Goal: Information Seeking & Learning: Compare options

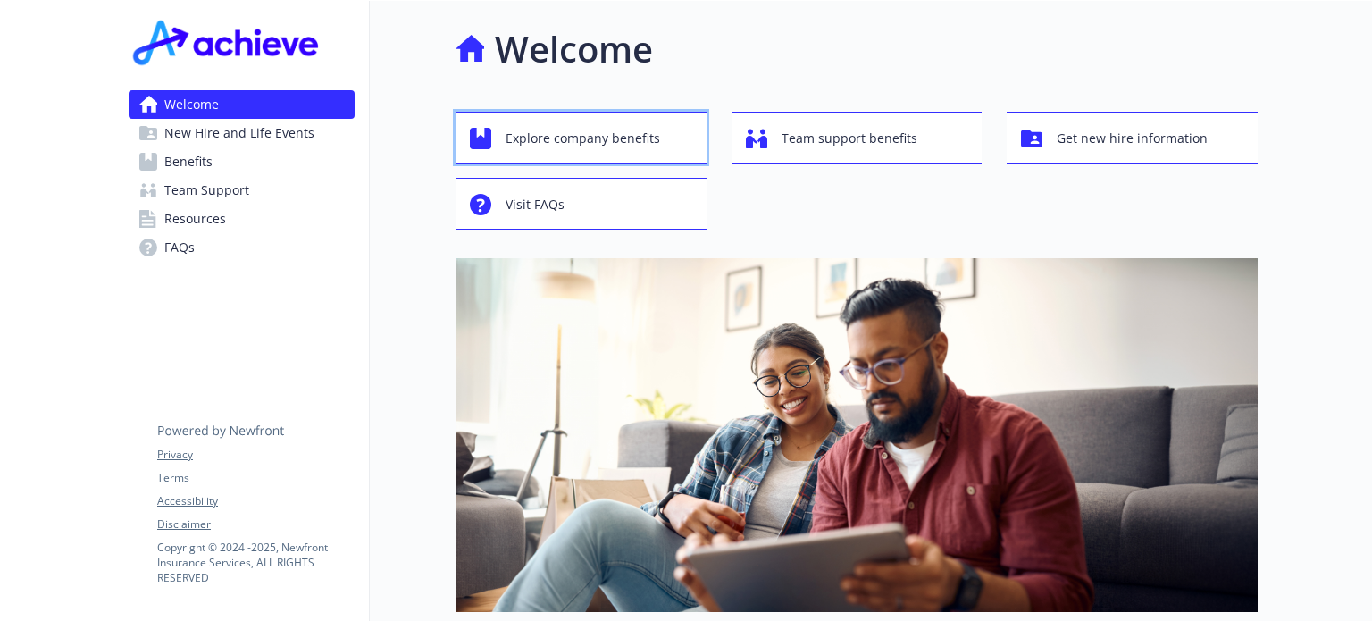
click at [638, 143] on span "Explore company benefits" at bounding box center [583, 139] width 155 height 34
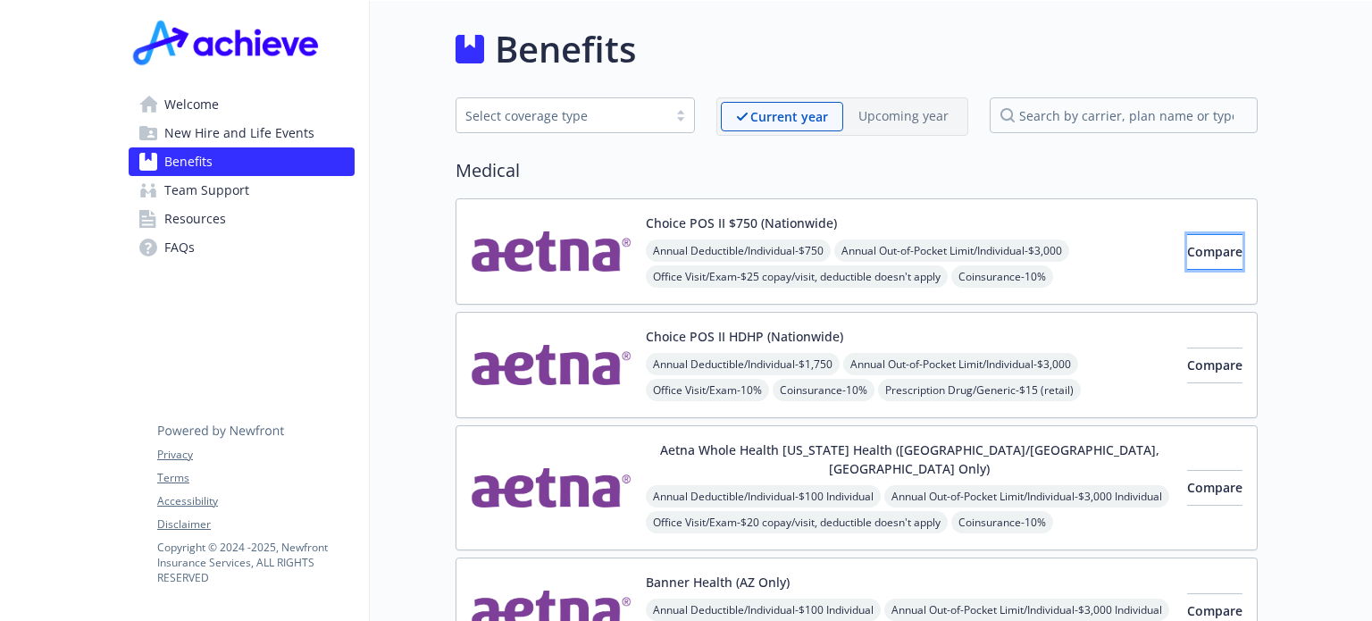
click at [1187, 252] on span "Compare" at bounding box center [1214, 251] width 55 height 17
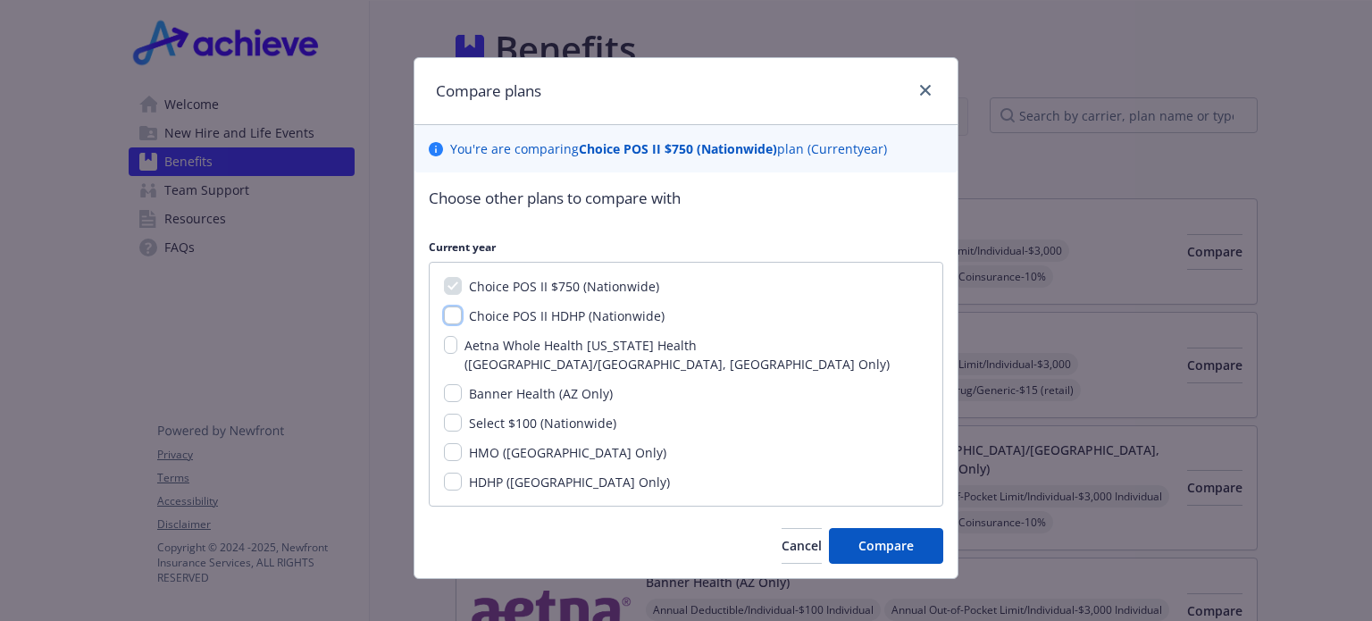
click at [447, 314] on input "Choice POS II HDHP (Nationwide)" at bounding box center [453, 315] width 18 height 18
checkbox input "true"
click at [910, 537] on span "Compare" at bounding box center [886, 545] width 55 height 17
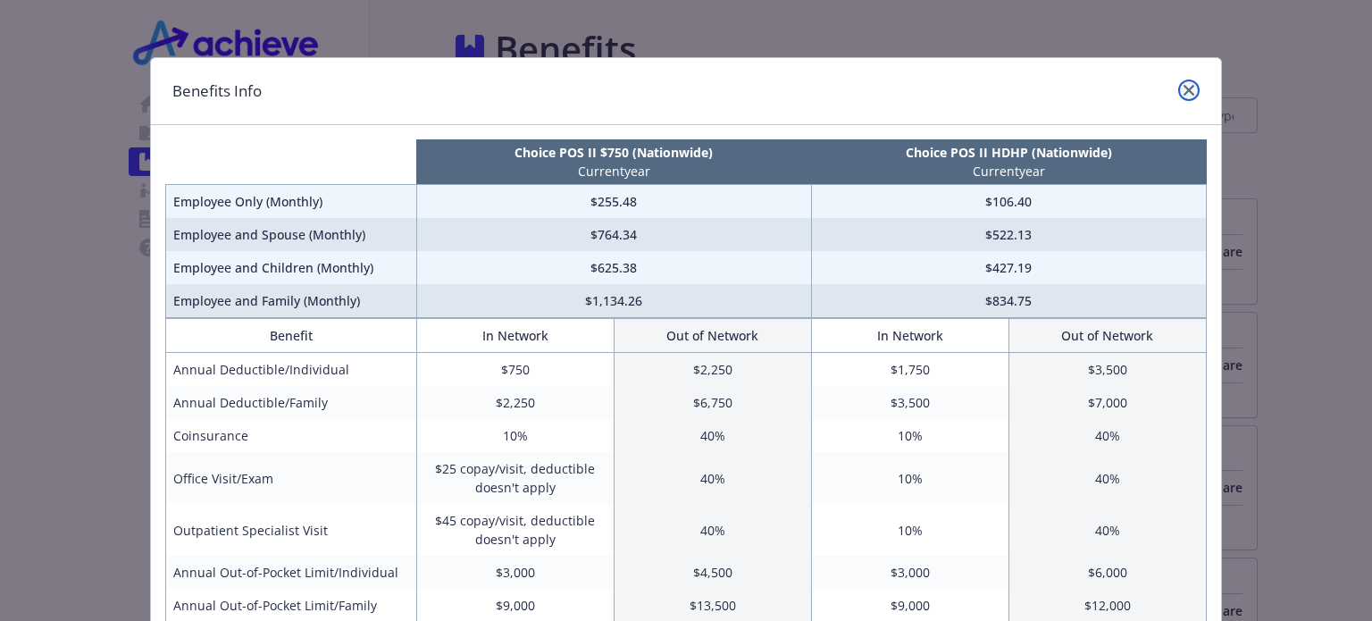
click at [1184, 89] on icon "close" at bounding box center [1189, 90] width 11 height 11
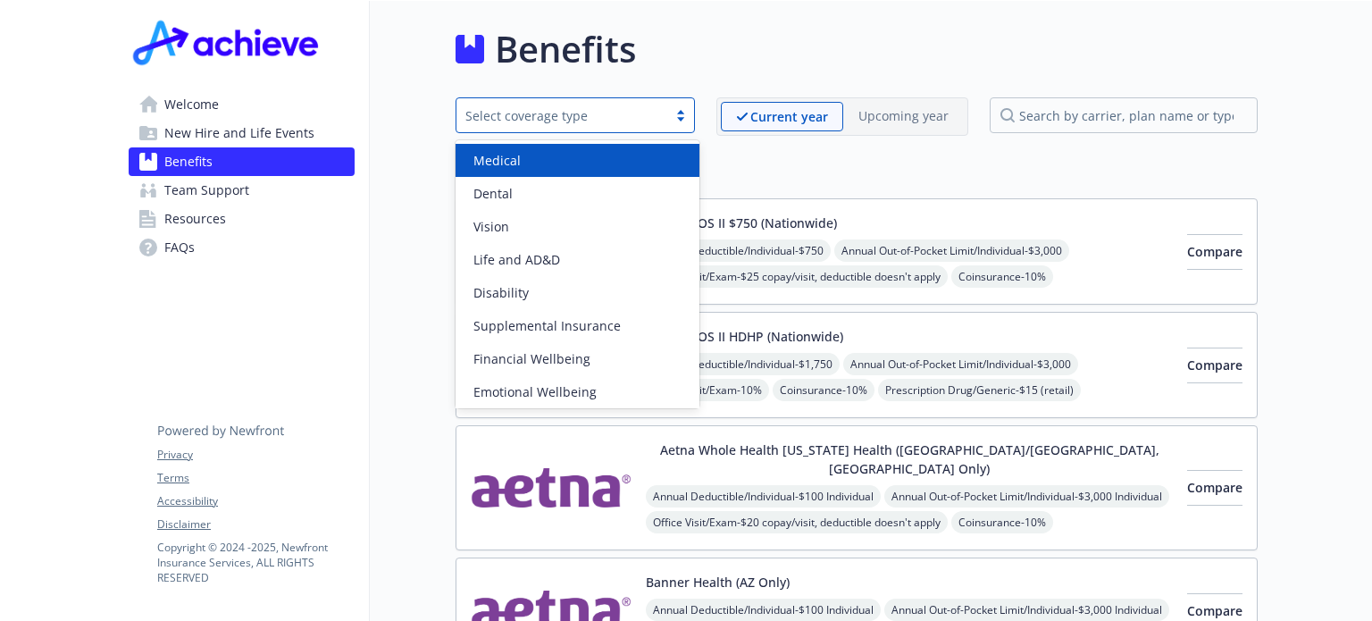
click at [686, 118] on div at bounding box center [680, 115] width 27 height 14
click at [604, 161] on div "Medical" at bounding box center [577, 160] width 222 height 19
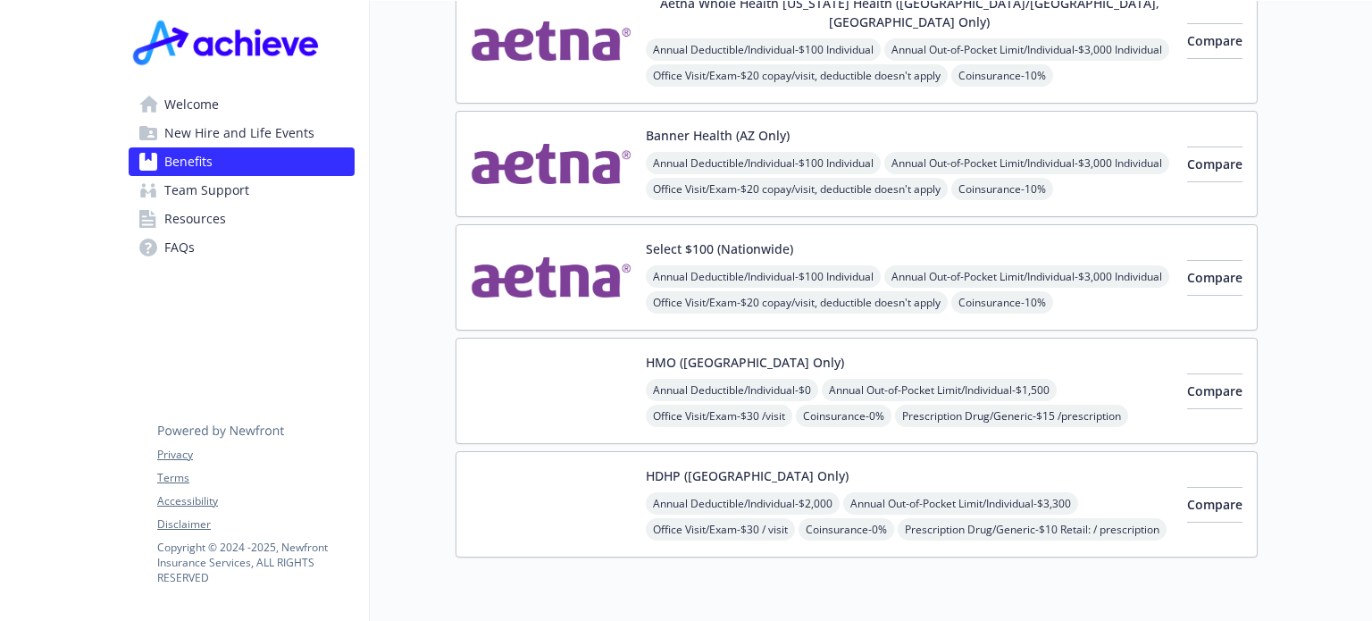
scroll to position [503, 0]
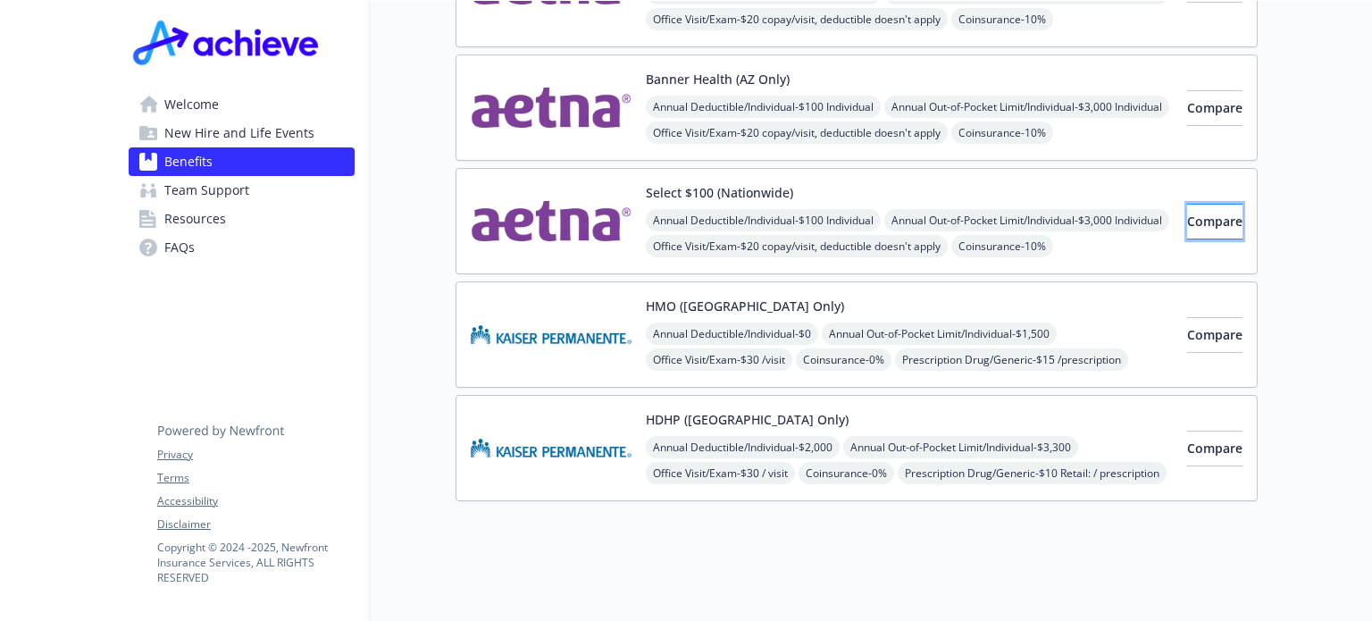
click at [1187, 213] on span "Compare" at bounding box center [1214, 221] width 55 height 17
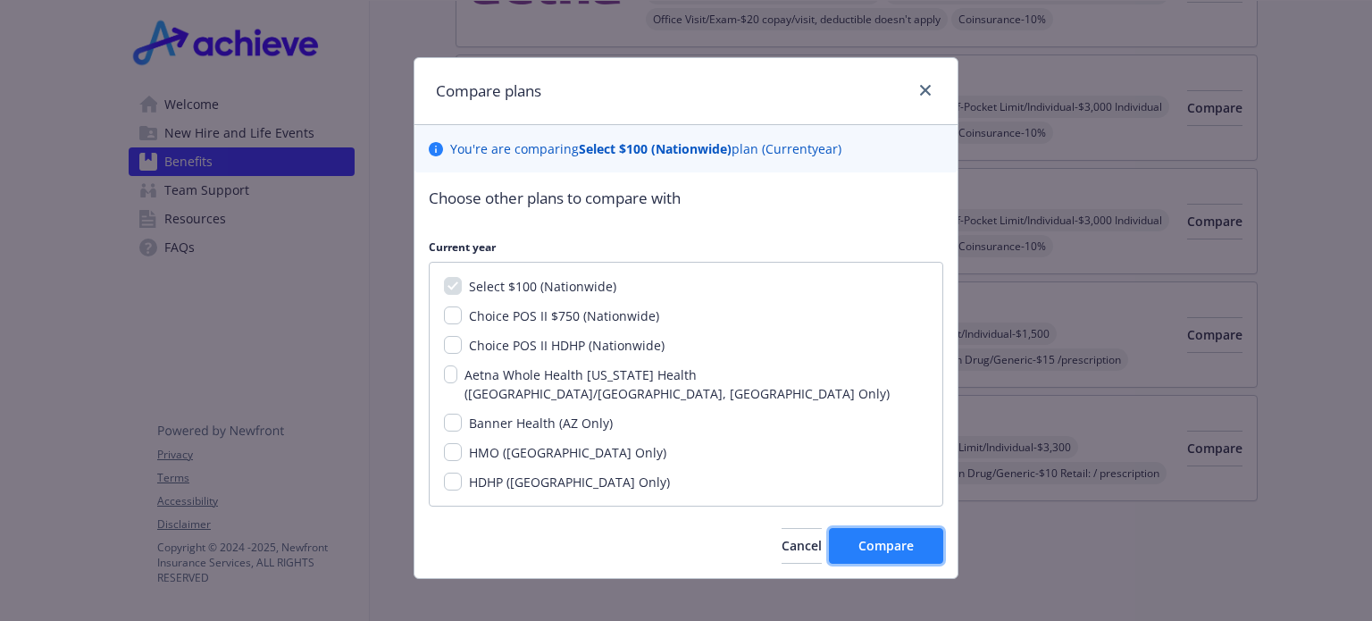
click at [910, 537] on span "Compare" at bounding box center [886, 545] width 55 height 17
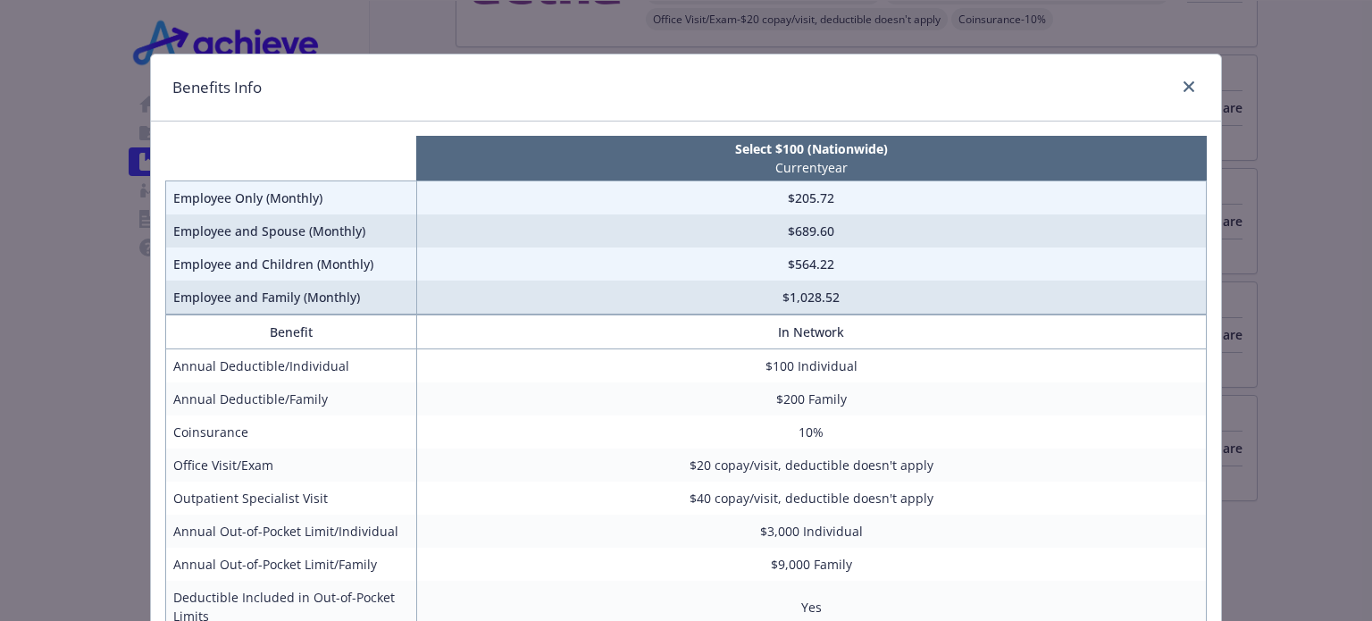
scroll to position [0, 0]
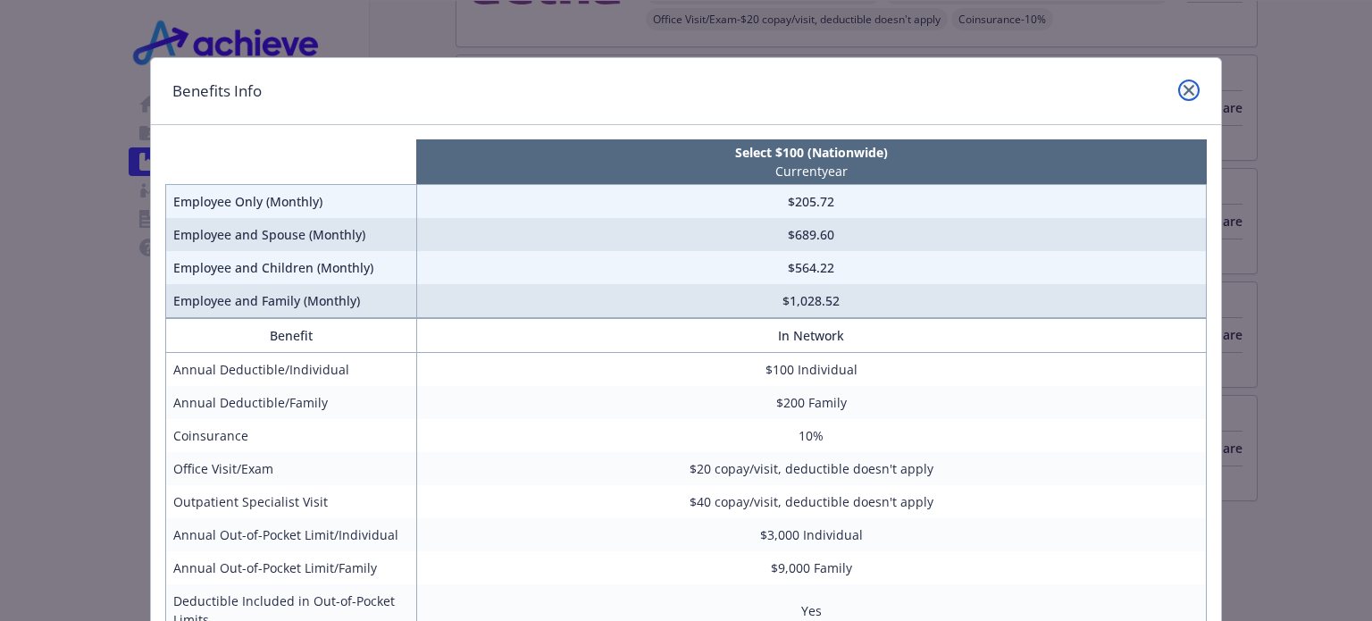
click at [1184, 92] on icon "close" at bounding box center [1189, 90] width 11 height 11
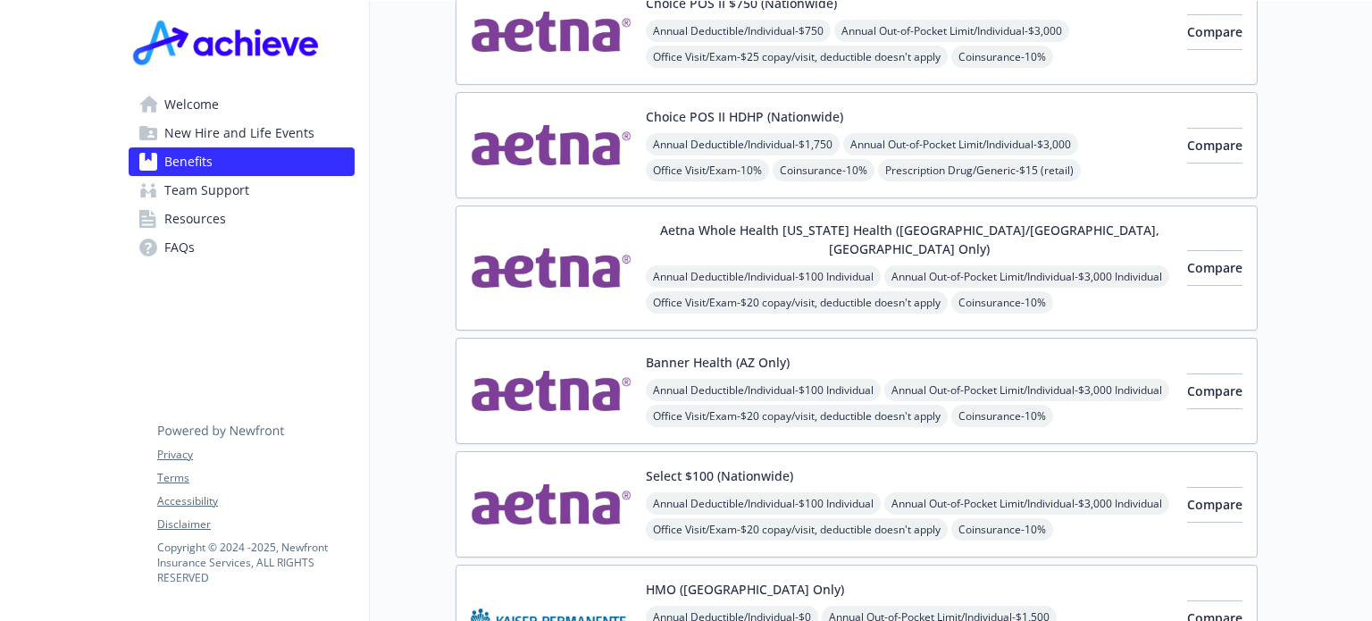
scroll to position [56, 0]
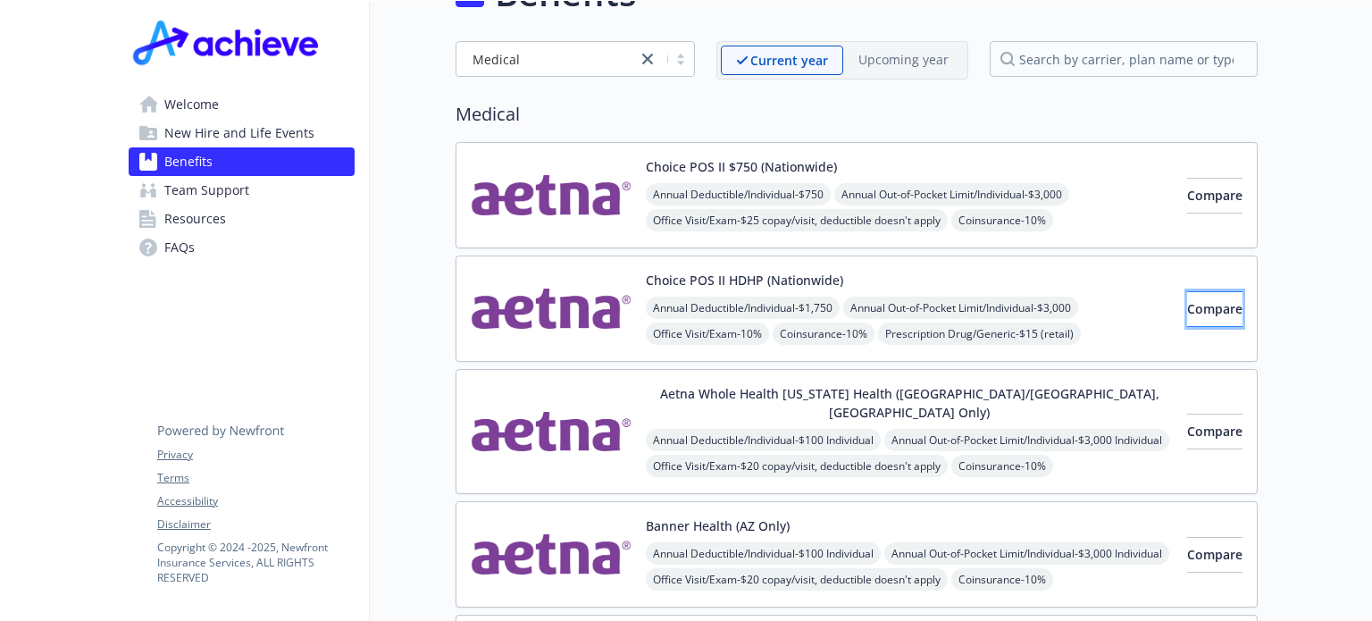
click at [1187, 307] on span "Compare" at bounding box center [1214, 308] width 55 height 17
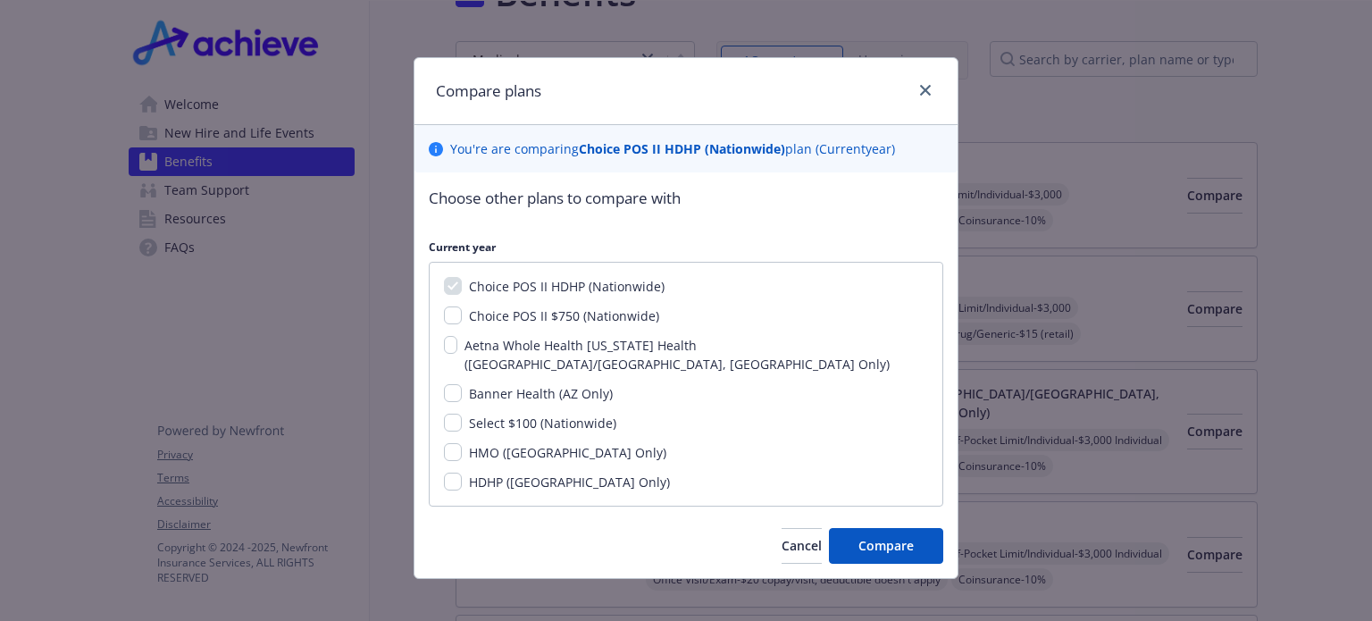
click at [536, 315] on span "Choice POS II $750 (Nationwide)" at bounding box center [564, 315] width 190 height 17
click at [462, 315] on input "Choice POS II $750 (Nationwide)" at bounding box center [453, 315] width 18 height 18
checkbox input "true"
click at [879, 537] on span "Compare" at bounding box center [886, 545] width 55 height 17
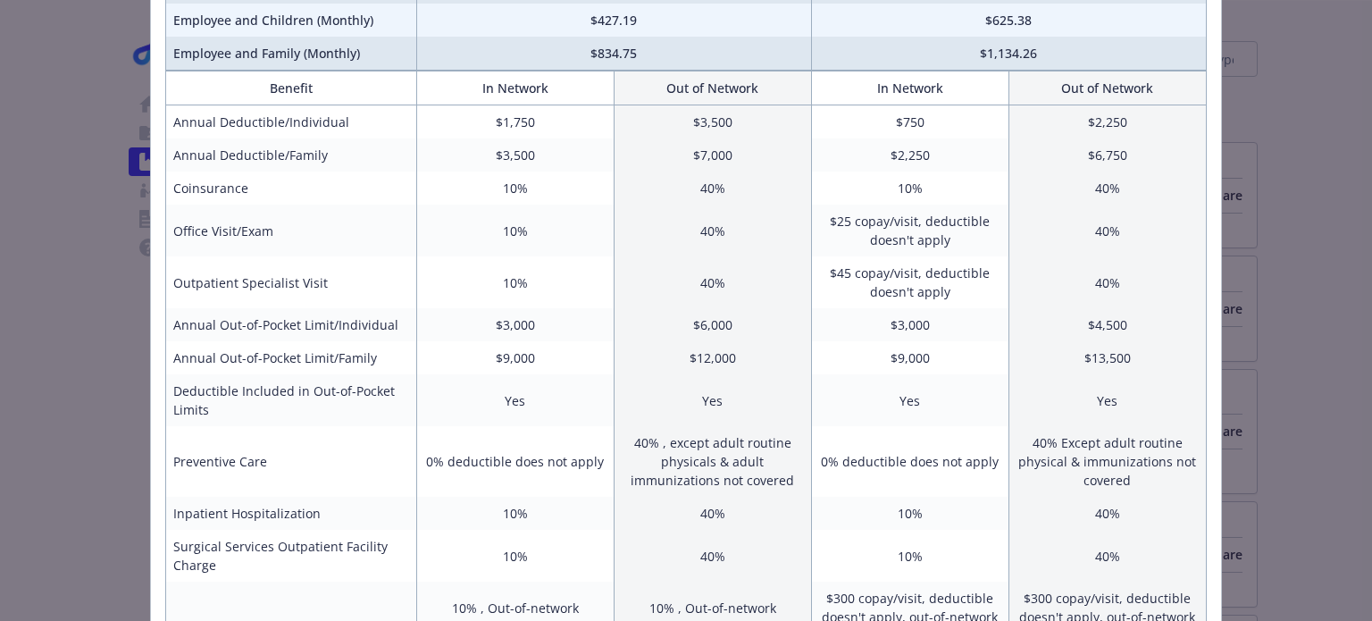
scroll to position [0, 0]
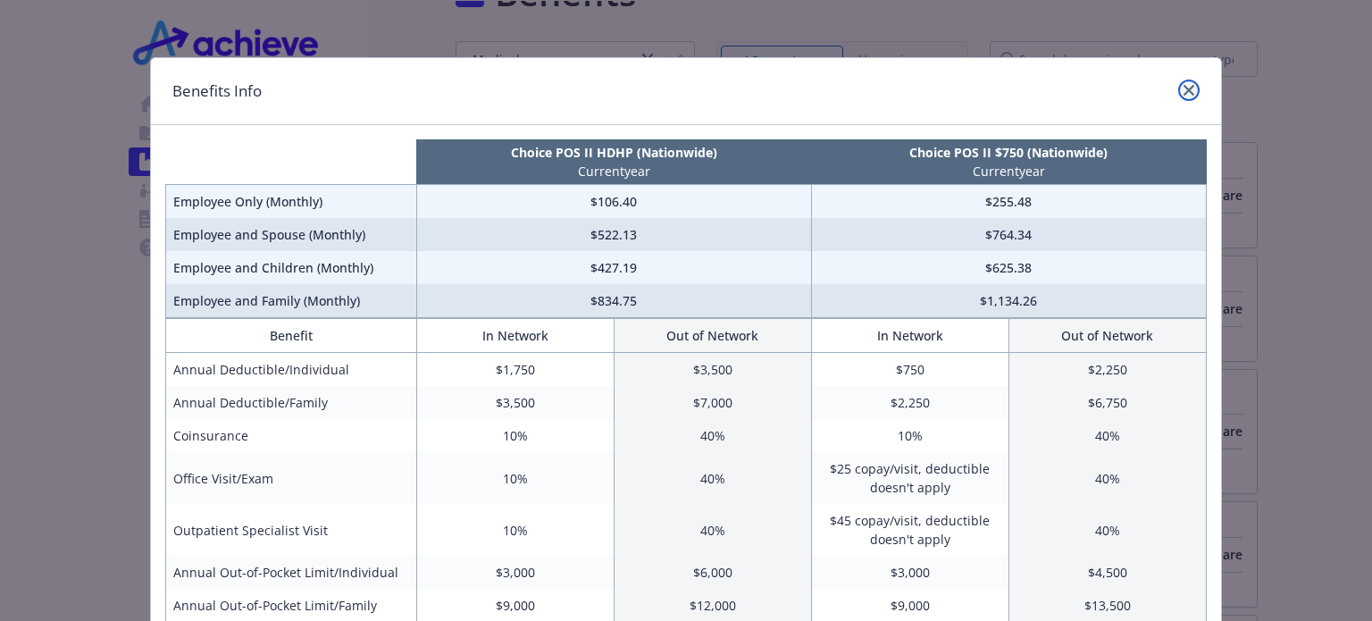
click at [1184, 85] on icon "close" at bounding box center [1189, 90] width 11 height 11
